Goal: Information Seeking & Learning: Learn about a topic

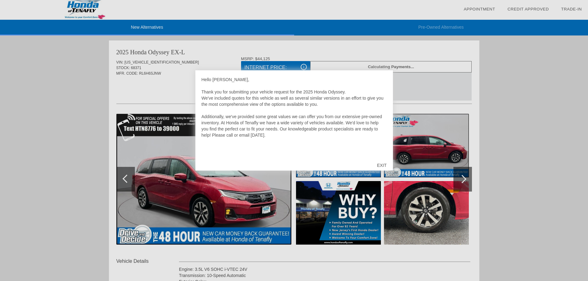
click at [384, 165] on div "EXIT" at bounding box center [382, 165] width 22 height 19
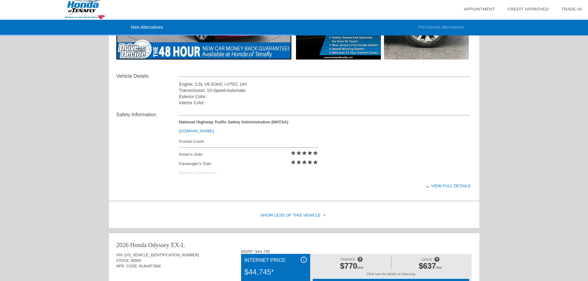
scroll to position [309, 0]
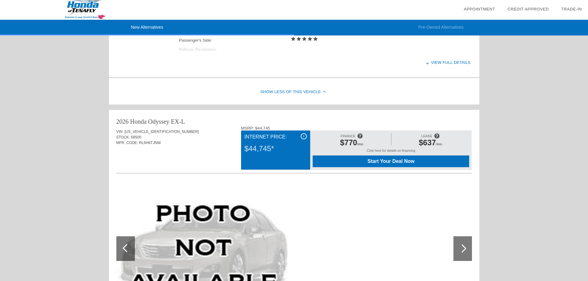
click at [384, 149] on div "Click here for details on financing" at bounding box center [391, 152] width 157 height 7
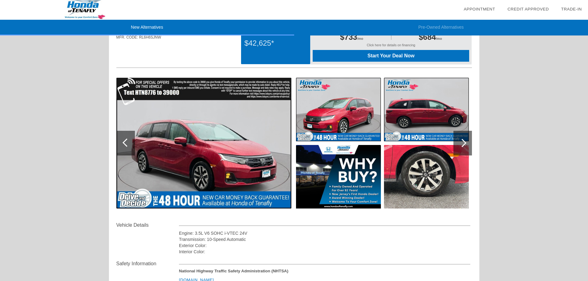
scroll to position [0, 0]
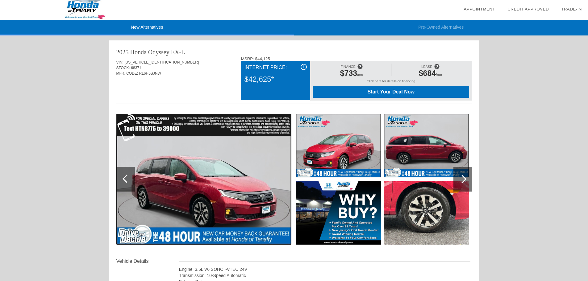
click at [388, 81] on div "Click here for details on financing" at bounding box center [391, 82] width 157 height 7
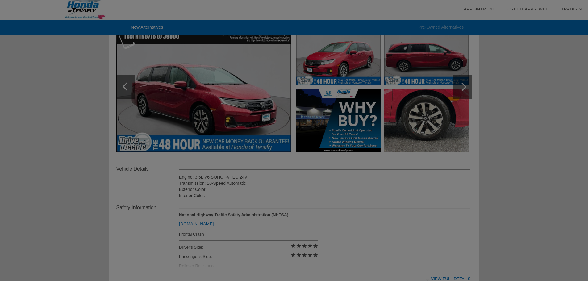
scroll to position [93, 0]
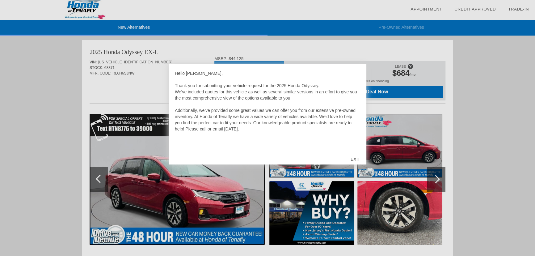
click at [355, 160] on div "EXIT" at bounding box center [355, 159] width 22 height 19
